Goal: Information Seeking & Learning: Learn about a topic

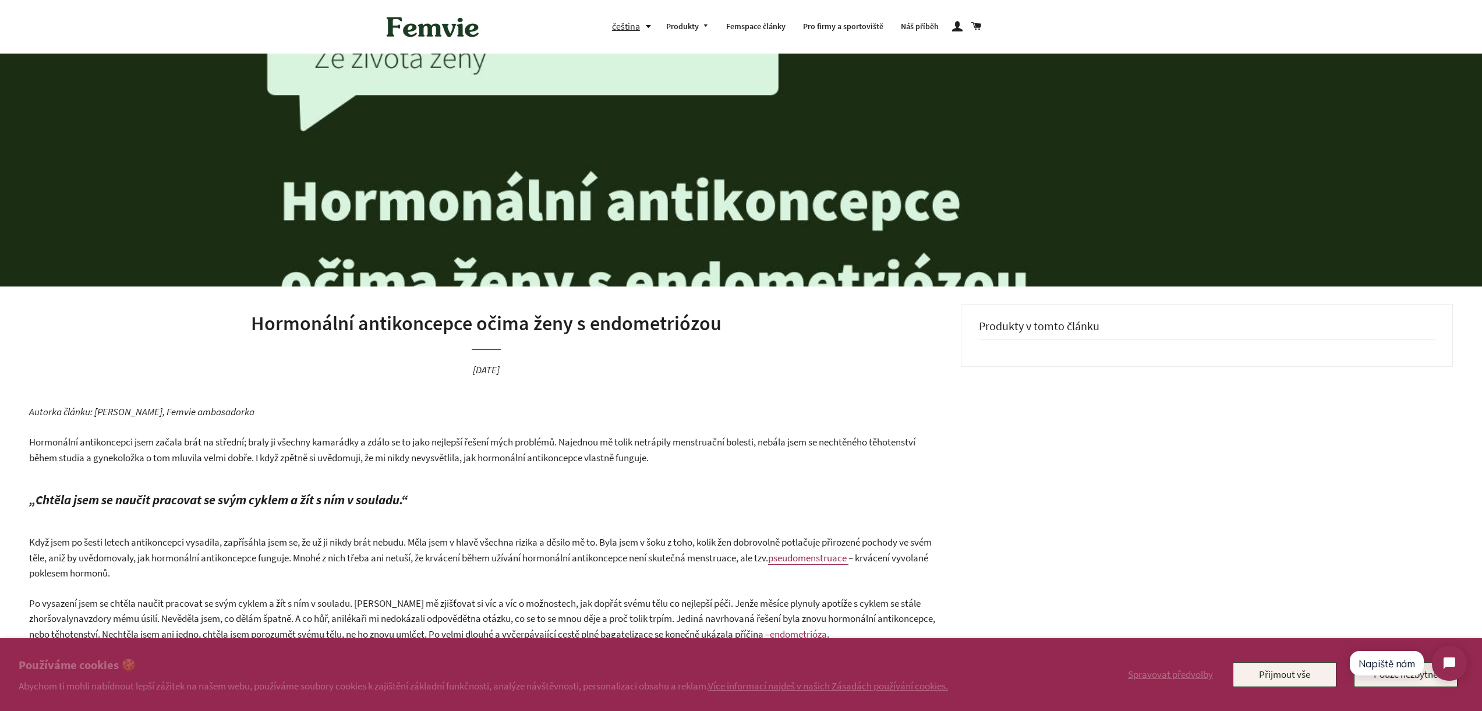
click at [1390, 671] on button "Napiště nám" at bounding box center [1386, 663] width 74 height 24
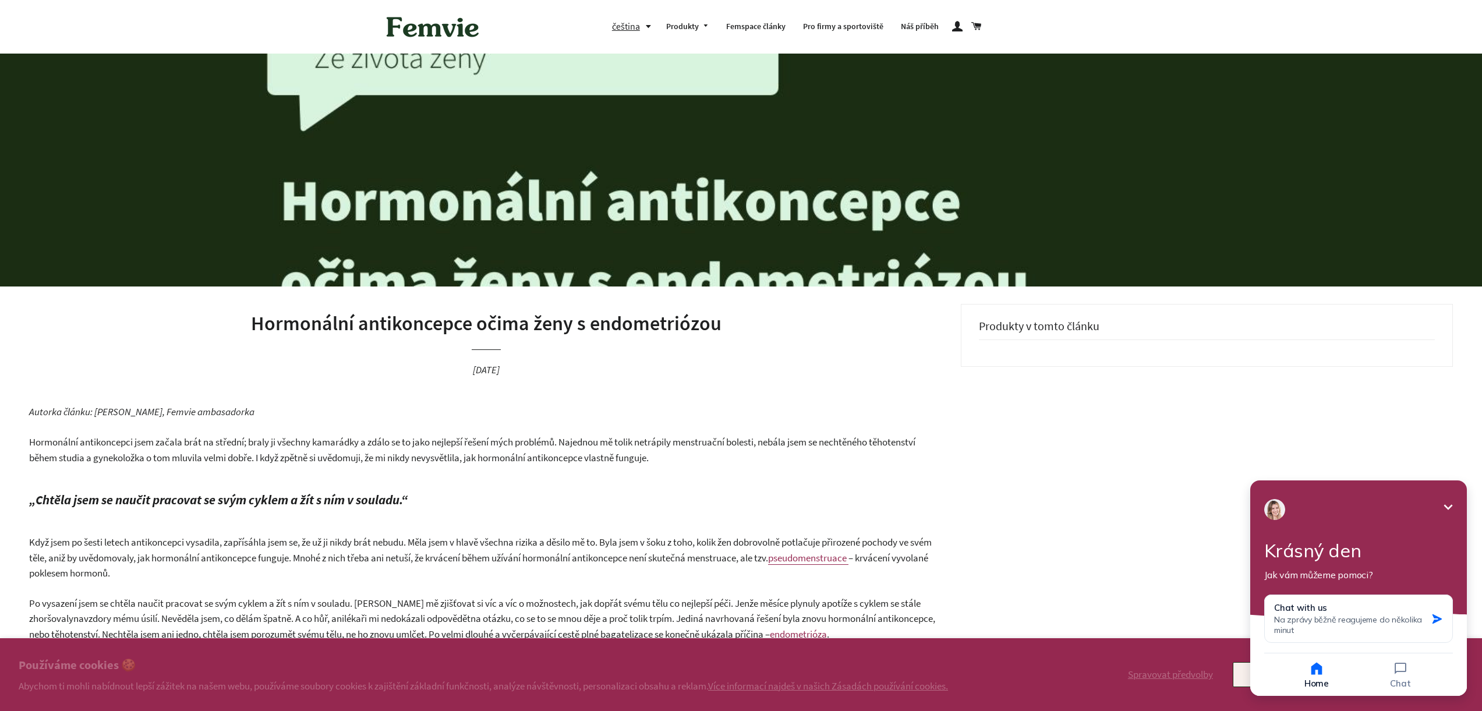
click at [1455, 501] on button "Minimize" at bounding box center [1447, 506] width 23 height 23
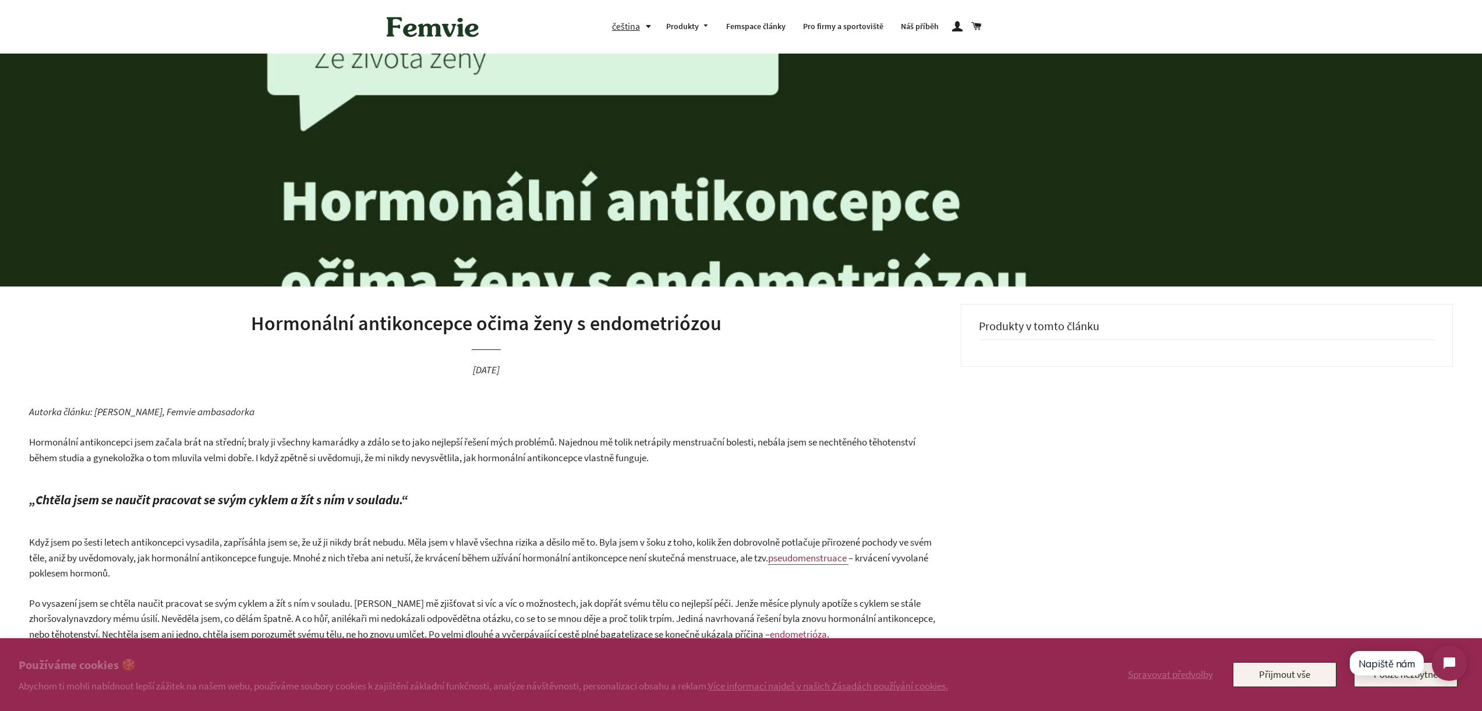
click at [1396, 682] on html "Napiště nám" at bounding box center [1407, 663] width 138 height 55
click at [1394, 679] on html "Napiště nám" at bounding box center [1407, 663] width 138 height 55
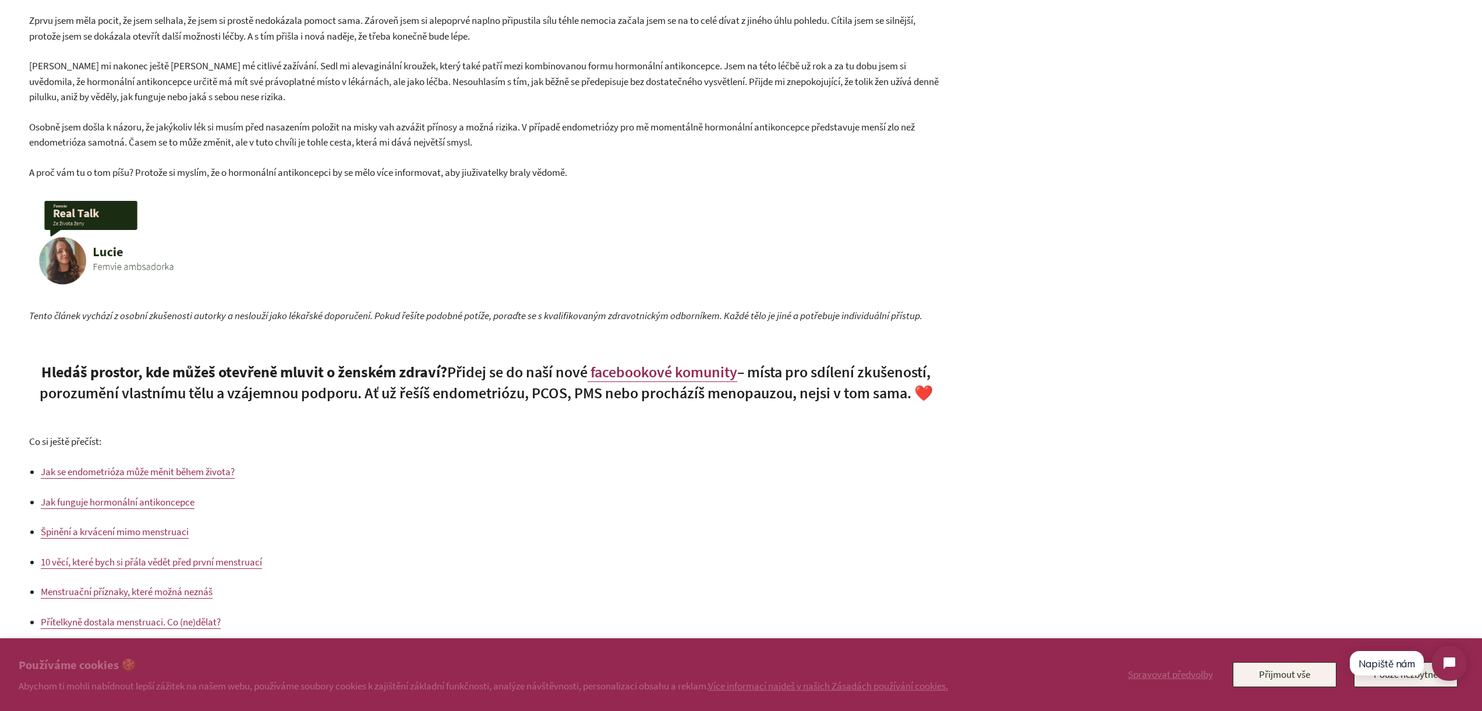
scroll to position [1267, 0]
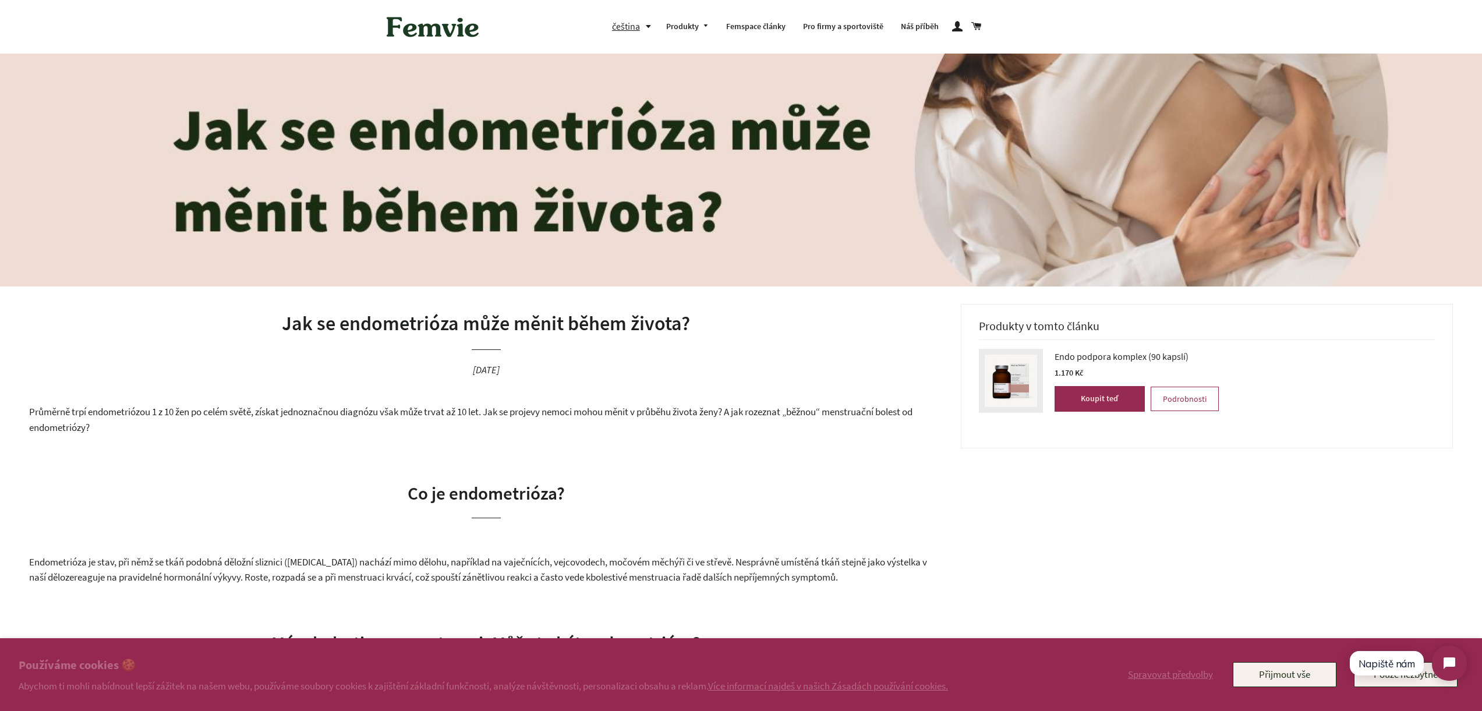
click at [1373, 679] on html "Napiště nám" at bounding box center [1407, 663] width 138 height 55
click at [1266, 669] on button "Přijmout vše" at bounding box center [1284, 674] width 104 height 24
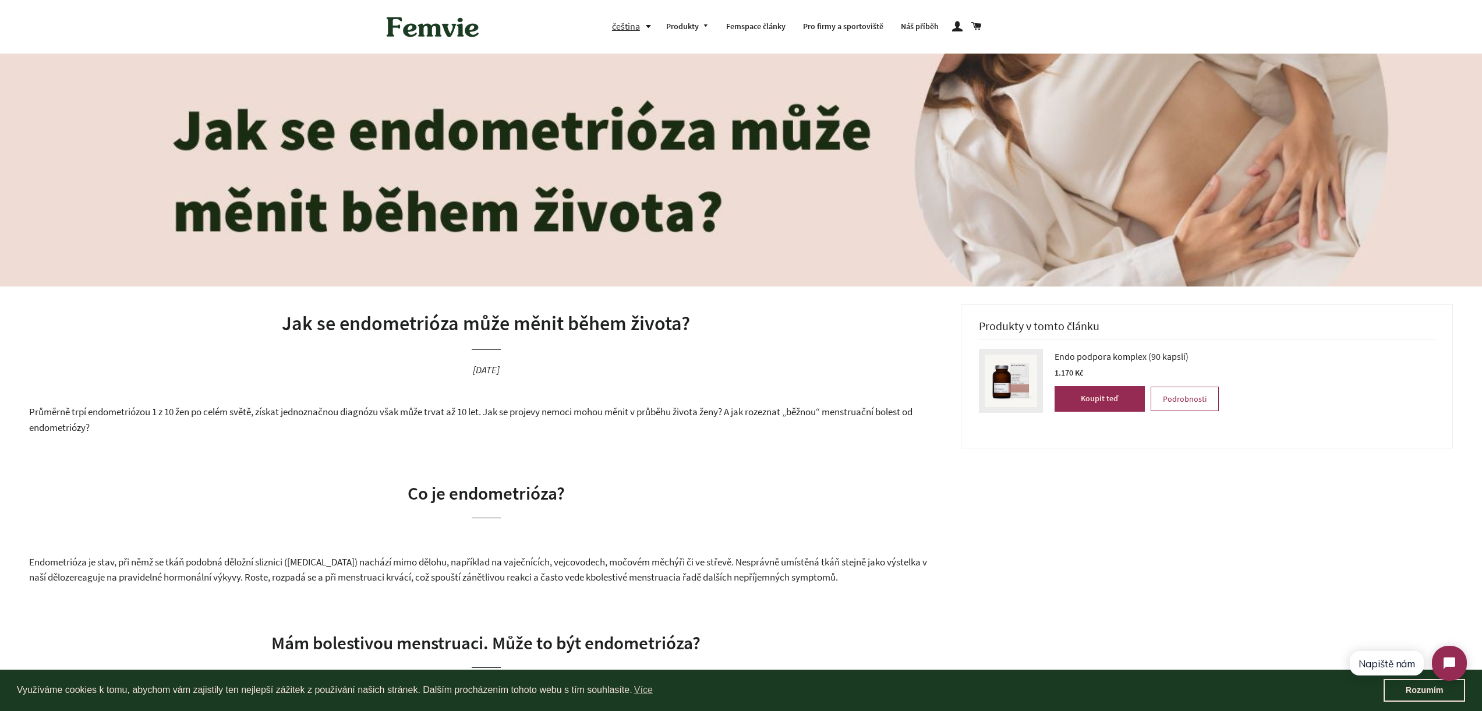
click at [1407, 689] on html "Napiště nám" at bounding box center [1407, 663] width 138 height 55
click at [1412, 690] on link "Rozumím" at bounding box center [1424, 690] width 82 height 23
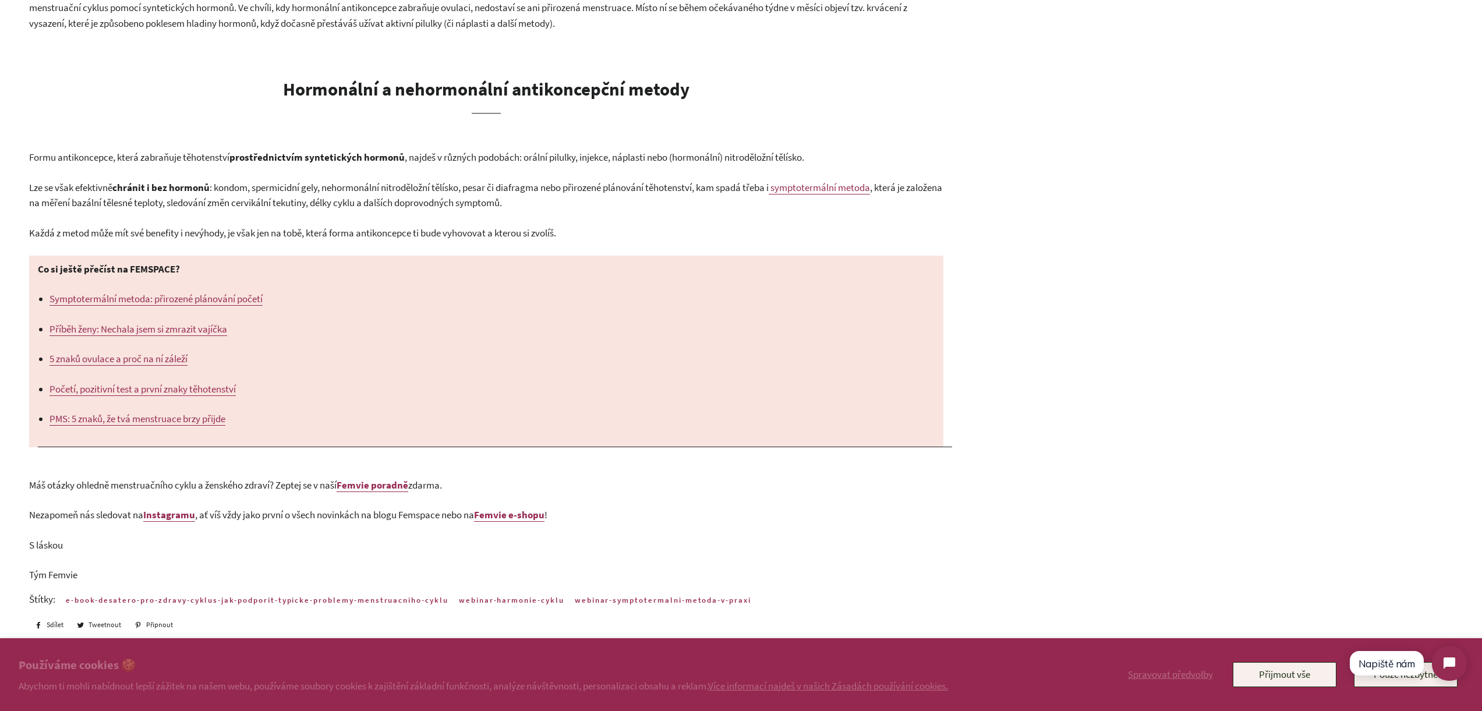
scroll to position [885, 0]
